Goal: Information Seeking & Learning: Learn about a topic

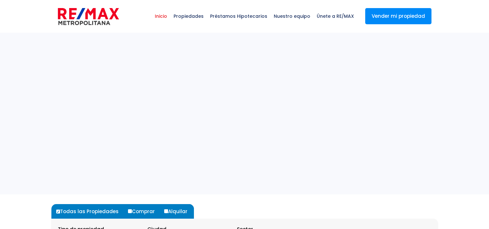
select select
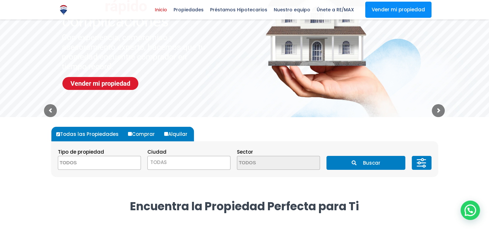
scroll to position [78, 0]
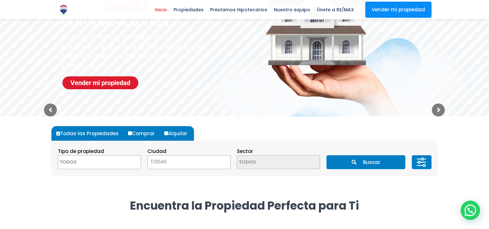
click at [126, 134] on label "Comprar" at bounding box center [143, 133] width 35 height 15
click at [128, 134] on input "Comprar" at bounding box center [130, 133] width 4 height 4
radio input "true"
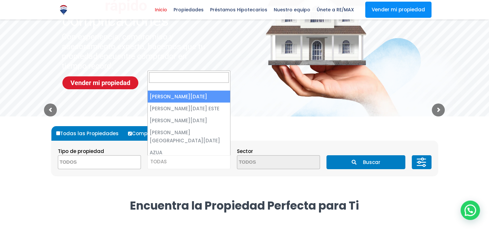
click at [171, 159] on span "TODAS" at bounding box center [189, 161] width 82 height 9
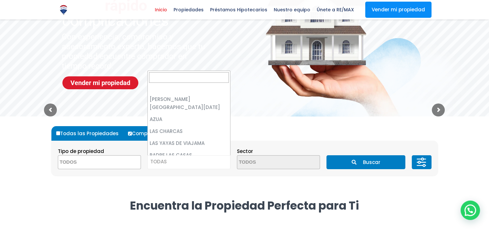
scroll to position [0, 0]
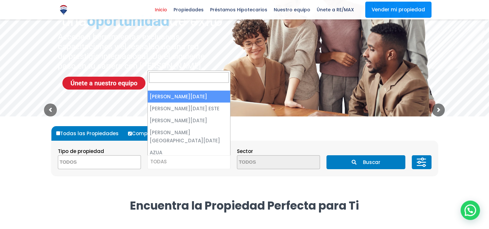
select select "1"
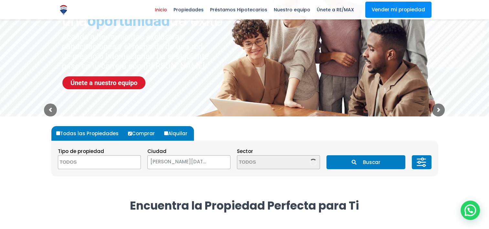
click at [208, 102] on sr7-img at bounding box center [316, 36] width 285 height 168
click at [429, 159] on button at bounding box center [421, 162] width 19 height 14
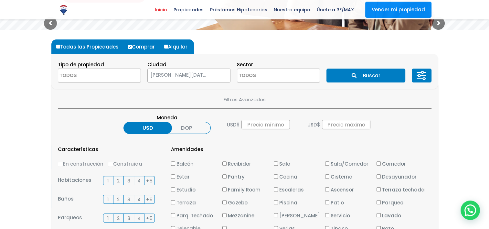
scroll to position [163, 0]
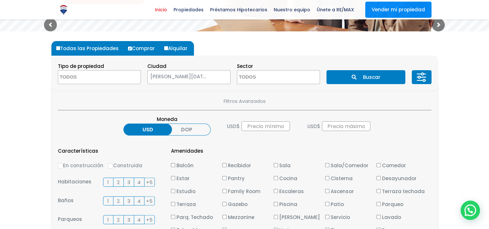
click at [182, 129] on label "DOP" at bounding box center [186, 130] width 48 height 12
click at [0, 0] on input "DOP" at bounding box center [0, 0] width 0 height 0
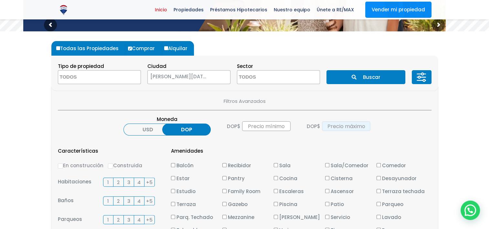
click at [343, 123] on input "text" at bounding box center [346, 126] width 48 height 10
type input "6,000,000"
click at [386, 138] on section "Filtros Avanzados Moneda USD DOP DOP $ DOP $ 6,000,000 Características En const…" at bounding box center [244, 228] width 387 height 284
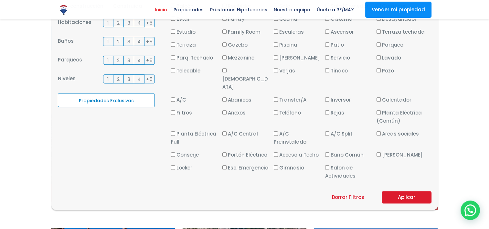
scroll to position [324, 0]
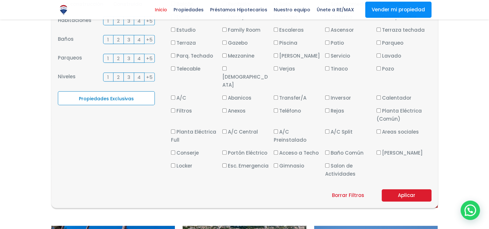
click at [404, 189] on button "Aplicar" at bounding box center [407, 195] width 50 height 12
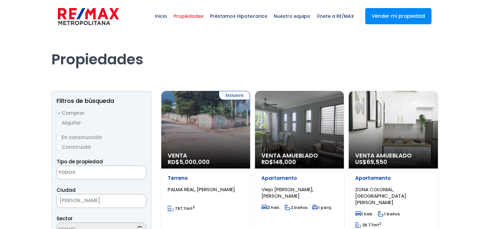
select select
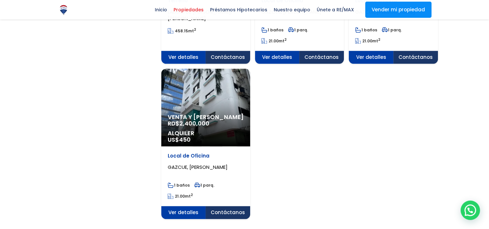
scroll to position [888, 0]
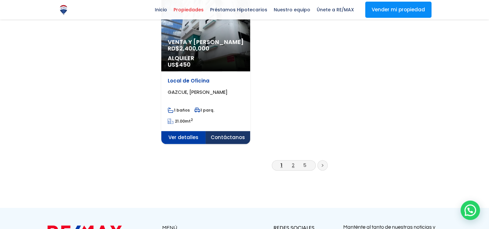
click at [292, 162] on link "2" at bounding box center [293, 165] width 3 height 7
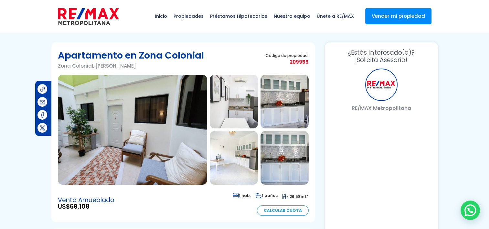
select select "ES"
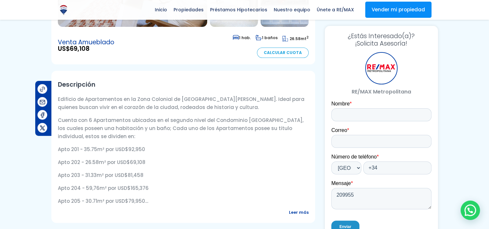
scroll to position [156, 0]
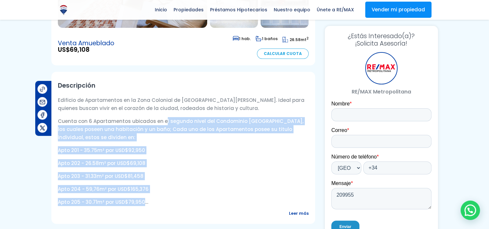
drag, startPoint x: 163, startPoint y: 122, endPoint x: 144, endPoint y: 196, distance: 75.8
click at [144, 196] on div "Edificio de Apartamentos en la Zona Colonial de Santo Domingo. Ideal para quien…" at bounding box center [183, 151] width 251 height 110
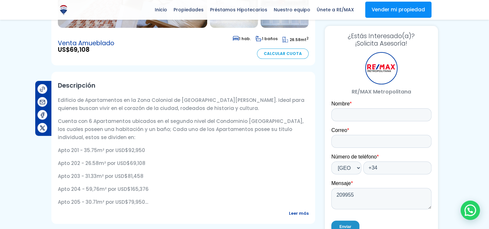
drag, startPoint x: 144, startPoint y: 196, endPoint x: 145, endPoint y: 209, distance: 12.9
click at [145, 209] on div "Descripción Edificio de Apartamentos en la Zona Colonial de Santo Domingo. Idea…" at bounding box center [183, 148] width 264 height 152
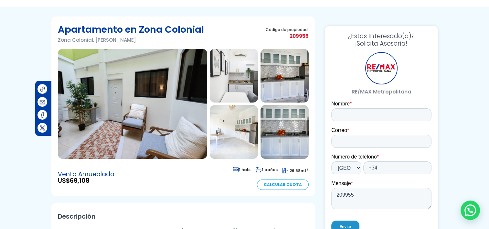
scroll to position [1, 0]
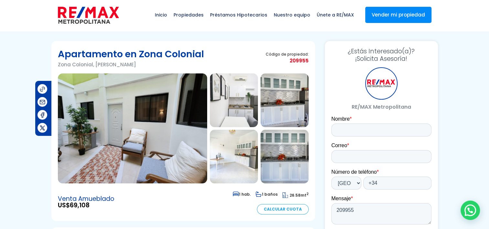
click at [121, 129] on img at bounding box center [132, 128] width 149 height 110
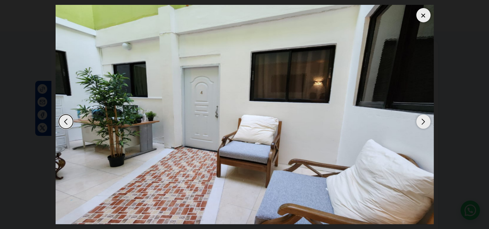
click at [424, 120] on div "Next slide" at bounding box center [423, 121] width 14 height 14
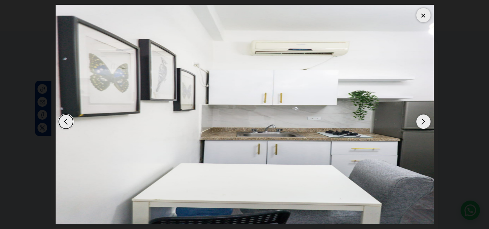
click at [424, 120] on div "Next slide" at bounding box center [423, 121] width 14 height 14
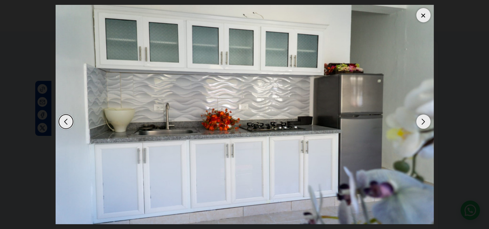
click at [424, 120] on div "Next slide" at bounding box center [423, 121] width 14 height 14
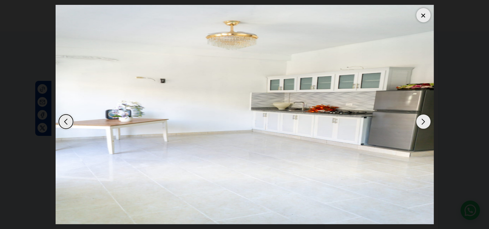
click at [424, 120] on div "Next slide" at bounding box center [423, 121] width 14 height 14
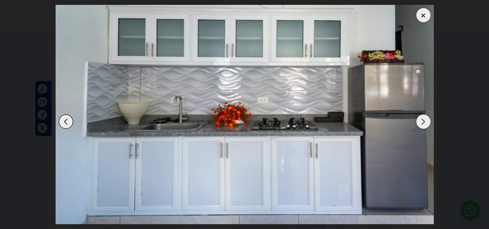
click at [424, 120] on div "Next slide" at bounding box center [423, 121] width 14 height 14
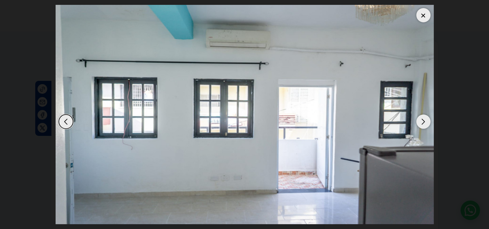
click at [424, 120] on div "Next slide" at bounding box center [423, 121] width 14 height 14
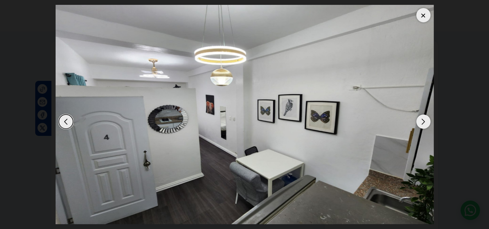
click at [424, 120] on div "Next slide" at bounding box center [423, 121] width 14 height 14
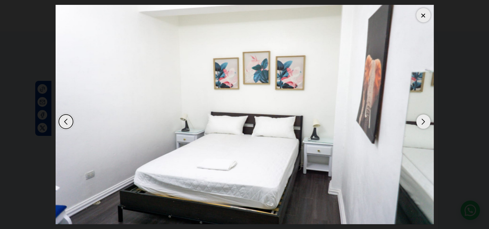
click at [424, 120] on div "Next slide" at bounding box center [423, 121] width 14 height 14
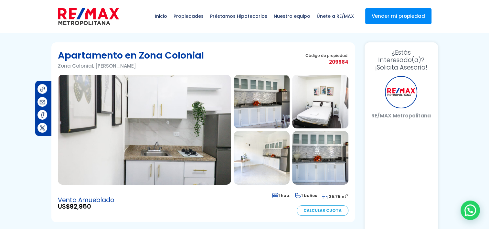
select select "ES"
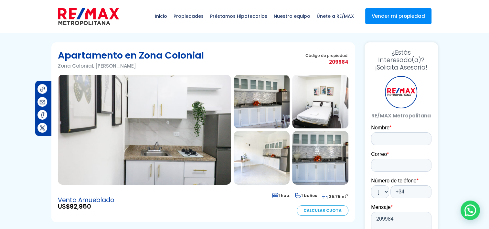
click at [155, 128] on img at bounding box center [144, 130] width 173 height 110
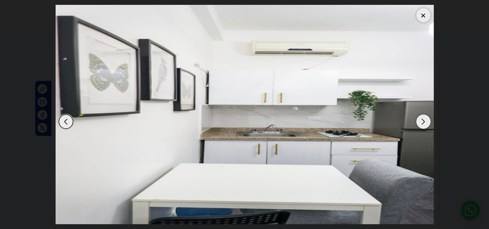
click at [427, 17] on div at bounding box center [423, 15] width 14 height 14
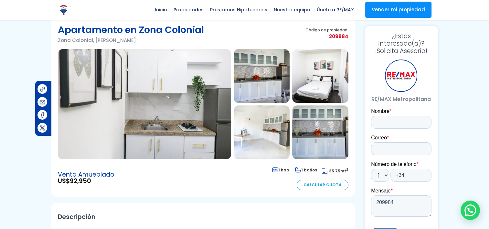
scroll to position [6, 0]
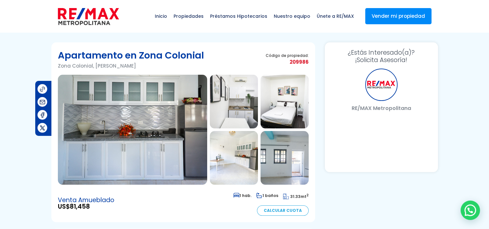
select select "ES"
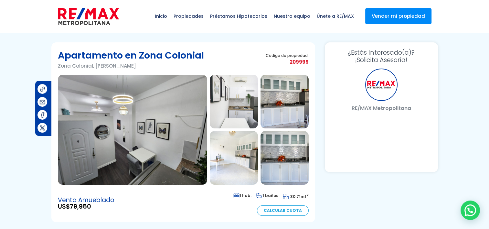
select select "ES"
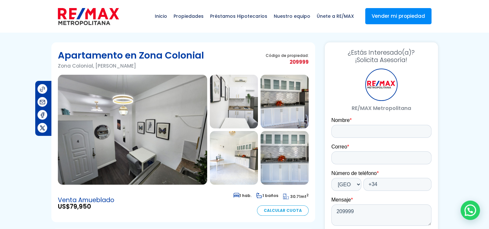
scroll to position [200, 0]
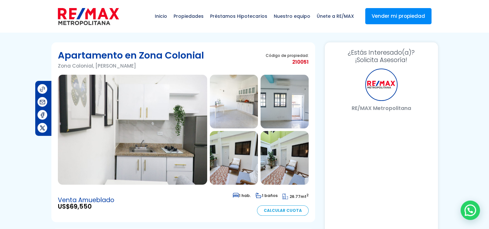
select select "ES"
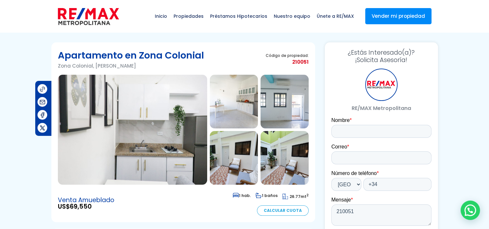
scroll to position [200, 0]
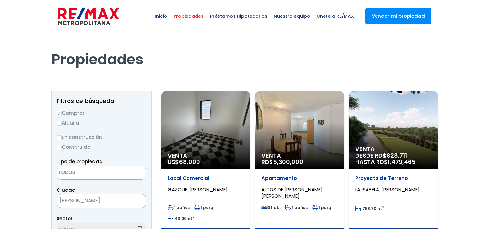
select select
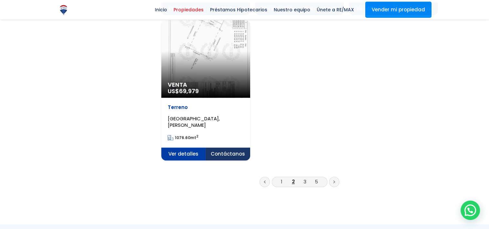
scroll to position [818, 0]
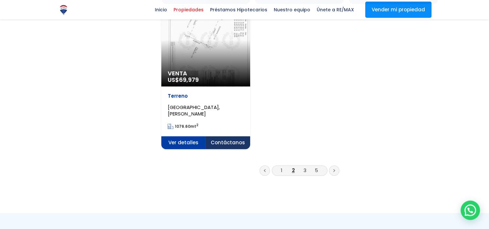
click at [307, 170] on li "3" at bounding box center [305, 170] width 10 height 8
click at [303, 171] on li "3" at bounding box center [305, 170] width 10 height 8
click at [304, 171] on link "3" at bounding box center [305, 170] width 3 height 7
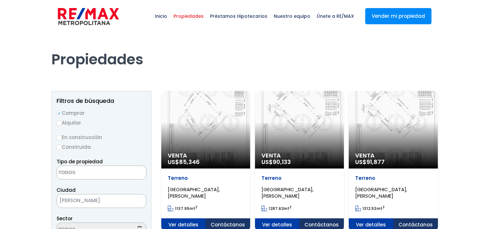
select select
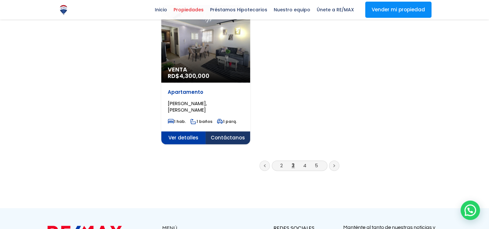
scroll to position [814, 0]
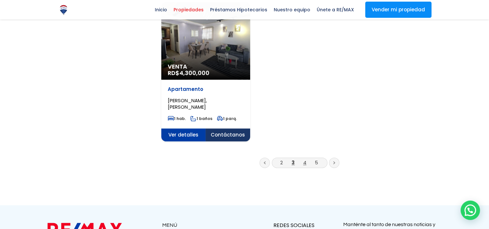
click at [306, 162] on link "4" at bounding box center [304, 162] width 3 height 7
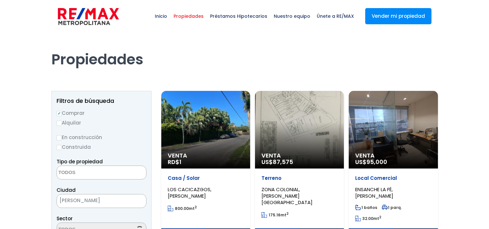
select select
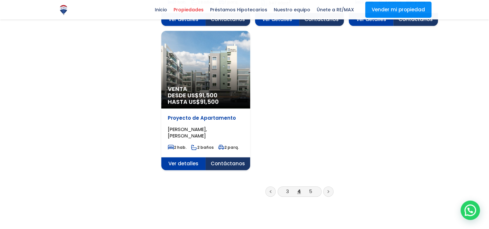
scroll to position [815, 0]
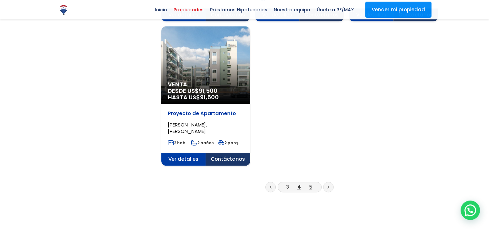
click at [311, 184] on link "5" at bounding box center [310, 186] width 3 height 7
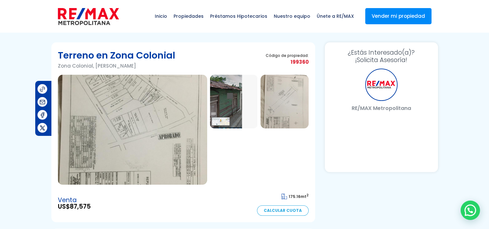
select select "ES"
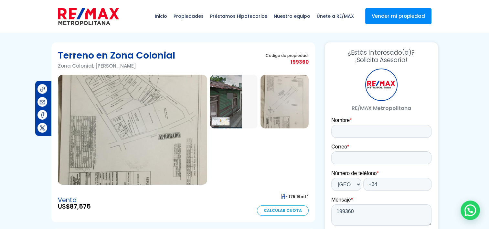
click at [229, 89] on img at bounding box center [234, 102] width 48 height 54
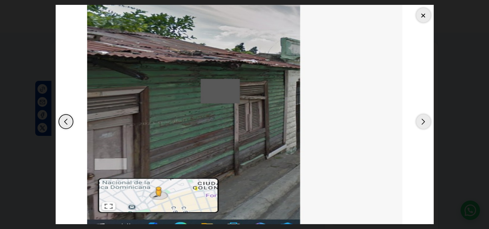
click at [427, 16] on div at bounding box center [423, 15] width 14 height 14
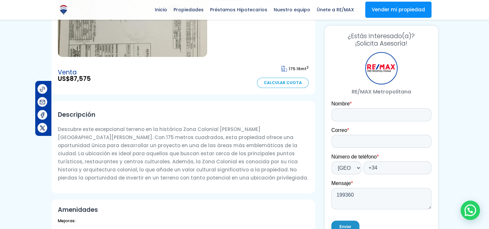
scroll to position [126, 0]
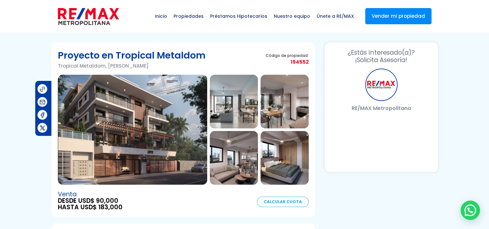
select select "ES"
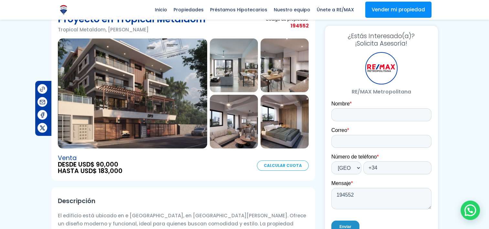
scroll to position [142, 0]
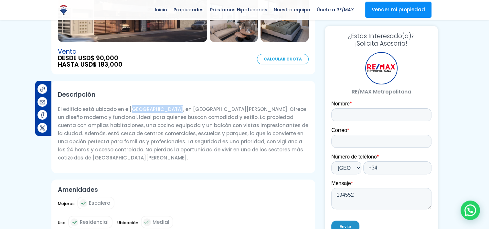
drag, startPoint x: 129, startPoint y: 108, endPoint x: 172, endPoint y: 108, distance: 43.0
click at [172, 108] on p "El edificio está ubicado en e Tropical Metaldom, en Santo Domingo de Guzmán. Of…" at bounding box center [183, 133] width 251 height 57
copy p "ropical Metaldom"
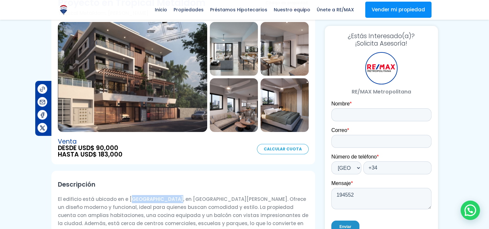
scroll to position [52, 0]
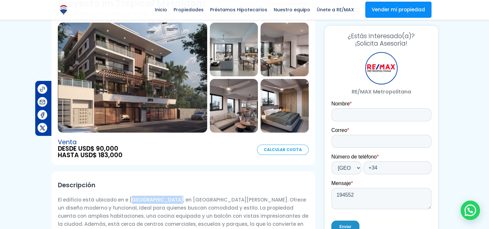
click at [163, 99] on img at bounding box center [132, 78] width 149 height 110
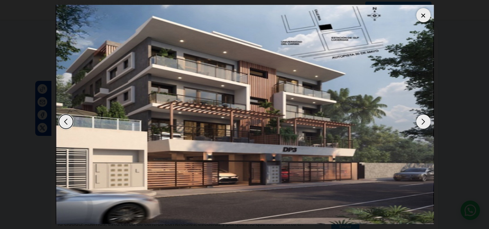
click at [428, 125] on div "Next slide" at bounding box center [423, 121] width 14 height 14
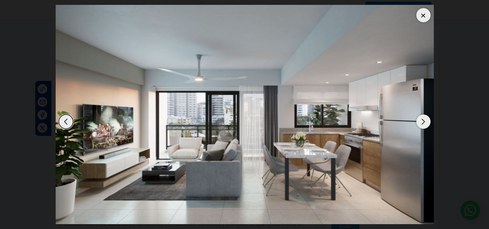
click at [428, 125] on div "Next slide" at bounding box center [423, 121] width 14 height 14
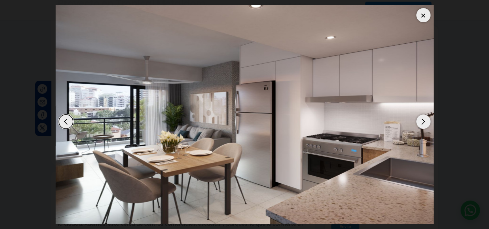
click at [428, 125] on div "Next slide" at bounding box center [423, 121] width 14 height 14
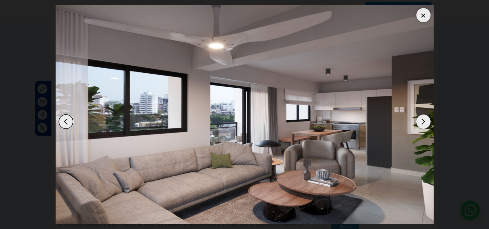
click at [428, 125] on div "Next slide" at bounding box center [423, 121] width 14 height 14
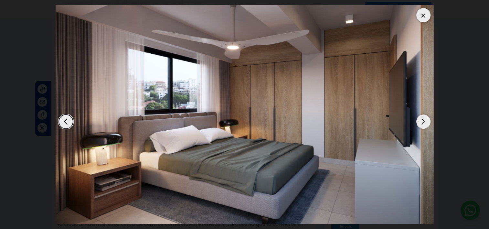
click at [428, 125] on div "Next slide" at bounding box center [423, 121] width 14 height 14
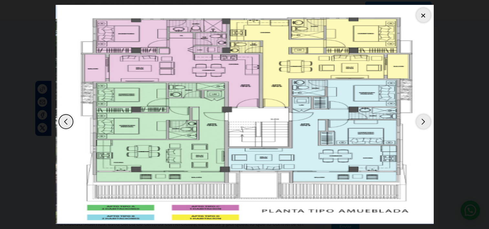
click at [428, 125] on div "Next slide" at bounding box center [423, 121] width 14 height 14
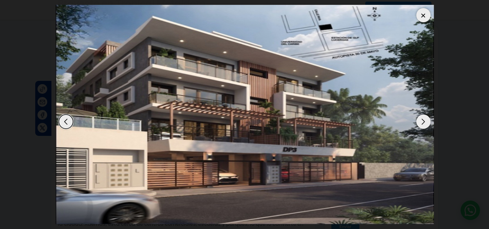
click at [428, 125] on div "Next slide" at bounding box center [423, 121] width 14 height 14
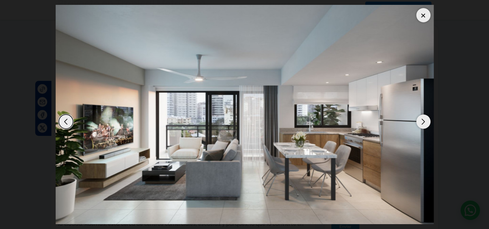
click at [424, 16] on div at bounding box center [423, 15] width 14 height 14
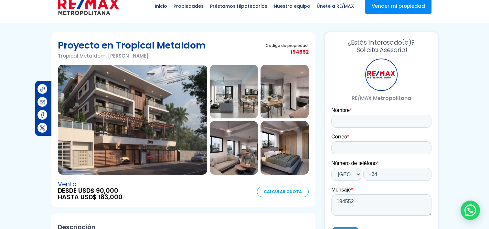
scroll to position [0, 0]
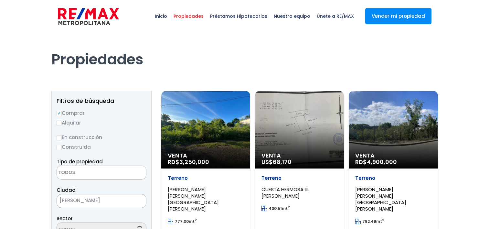
select select
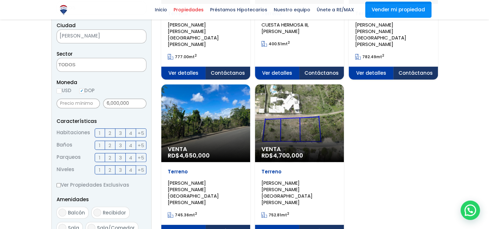
scroll to position [242, 0]
